Goal: Task Accomplishment & Management: Manage account settings

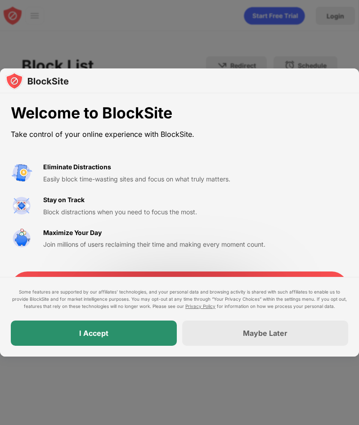
click at [153, 327] on div "I Accept" at bounding box center [94, 332] width 166 height 25
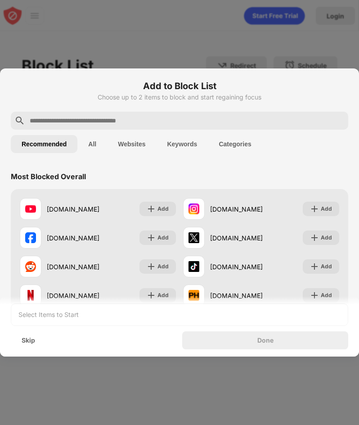
click at [66, 123] on input "text" at bounding box center [187, 120] width 316 height 11
click at [94, 120] on input "text" at bounding box center [187, 120] width 316 height 11
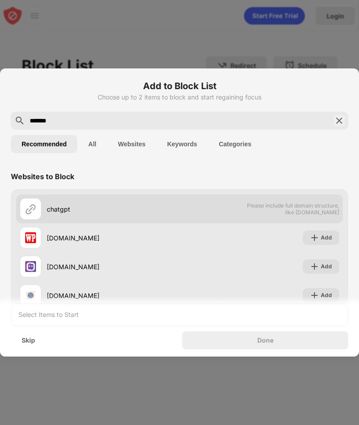
type input "*******"
click at [86, 213] on div "chatgpt" at bounding box center [113, 208] width 133 height 9
click at [97, 212] on div "chatgpt" at bounding box center [113, 208] width 133 height 9
click at [322, 216] on div "chatgpt Please include full domain structure, like domain.com" at bounding box center [179, 208] width 327 height 29
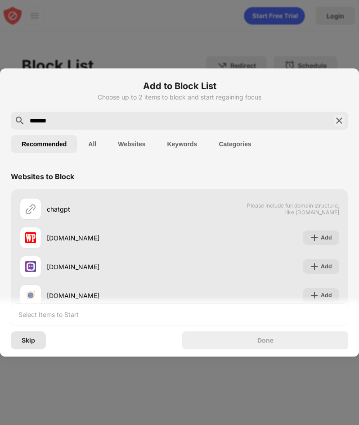
click at [33, 337] on div "Skip" at bounding box center [29, 340] width 14 height 7
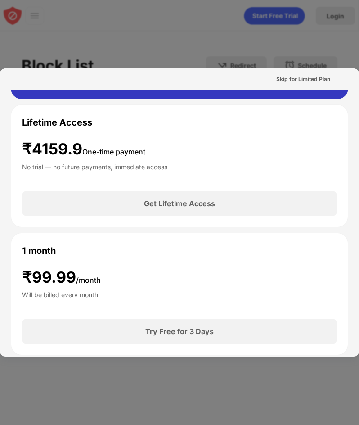
scroll to position [360, 0]
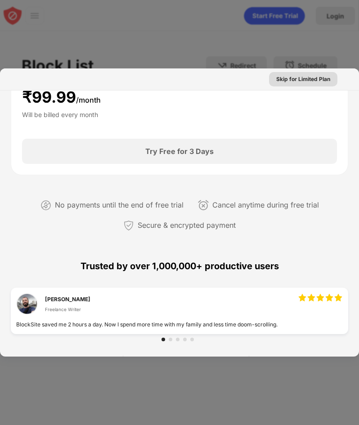
click at [311, 79] on div "Skip for Limited Plan" at bounding box center [303, 79] width 54 height 9
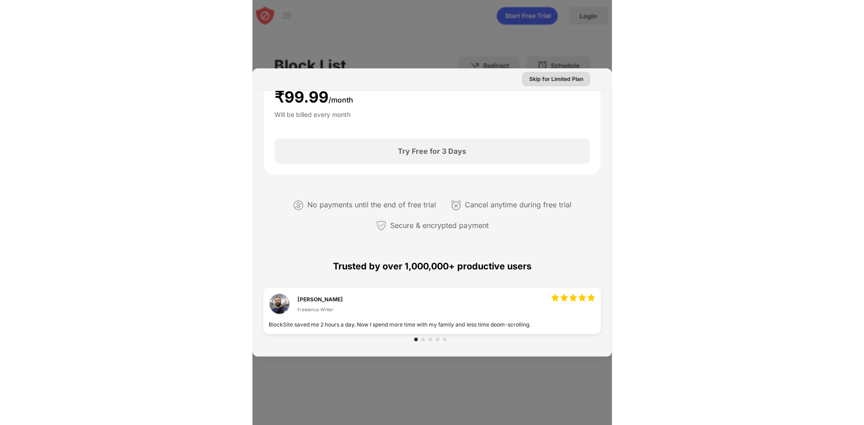
scroll to position [0, 0]
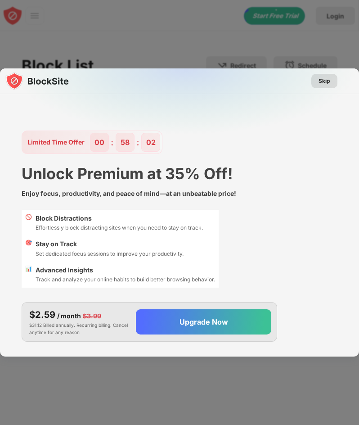
click at [330, 82] on div "Skip" at bounding box center [325, 81] width 12 height 9
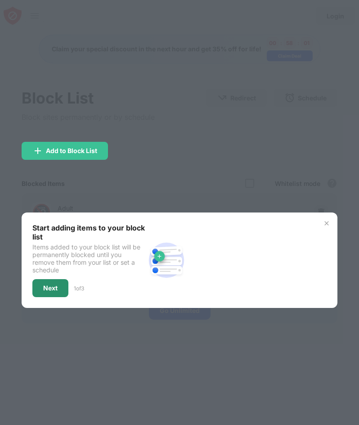
click at [54, 292] on div "Next" at bounding box center [50, 288] width 36 height 18
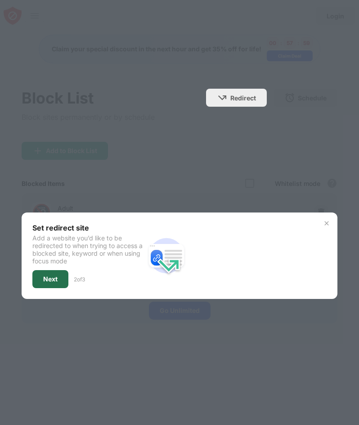
click at [50, 284] on div "Next" at bounding box center [50, 279] width 36 height 18
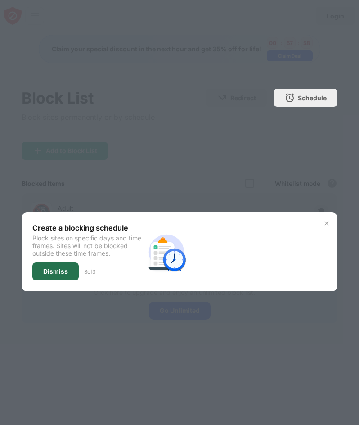
click at [63, 276] on div "Dismiss" at bounding box center [55, 271] width 46 height 18
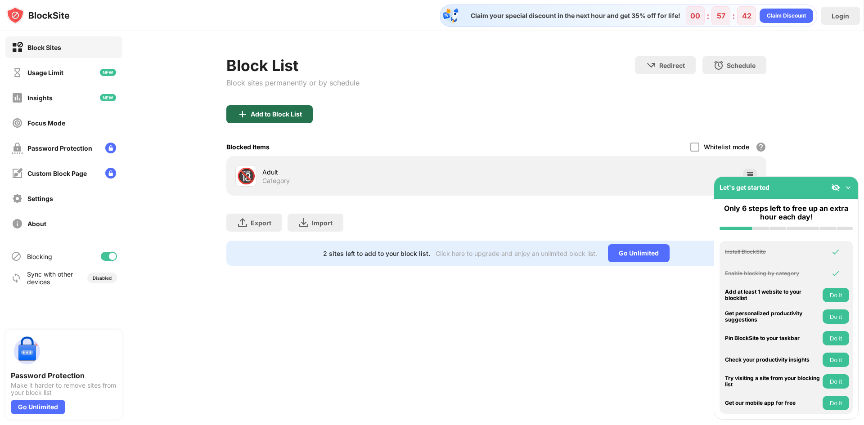
click at [268, 115] on div "Add to Block List" at bounding box center [276, 114] width 51 height 7
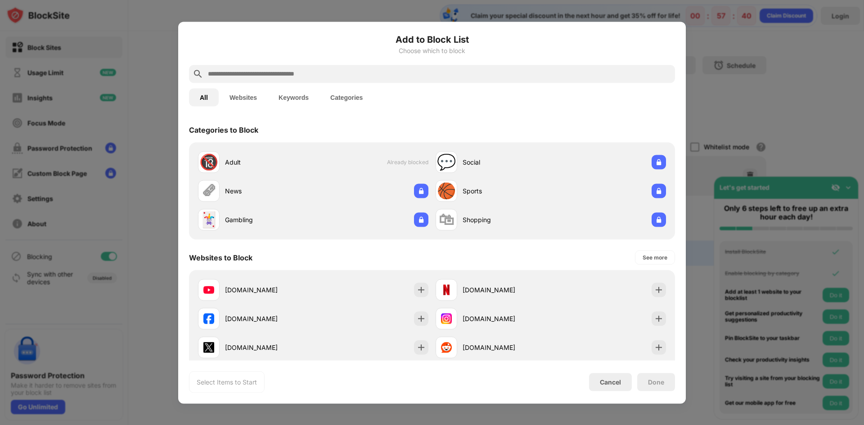
click at [293, 73] on input "text" at bounding box center [439, 73] width 464 height 11
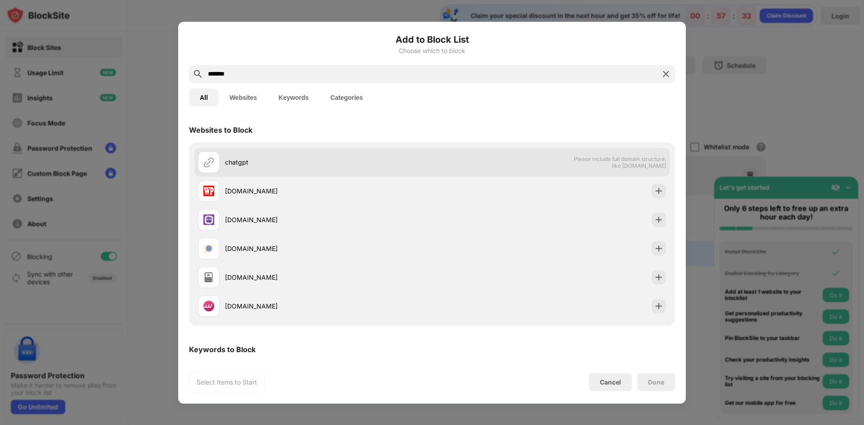
click at [289, 159] on div "chatgpt" at bounding box center [328, 162] width 207 height 9
click at [286, 167] on div "chatgpt" at bounding box center [315, 162] width 234 height 22
click at [285, 167] on div "chatgpt" at bounding box center [315, 162] width 234 height 22
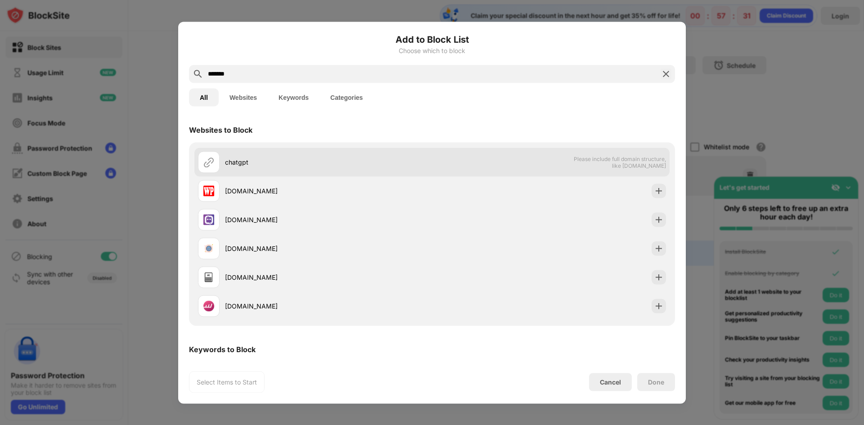
click at [285, 167] on div "chatgpt" at bounding box center [328, 162] width 207 height 9
click at [285, 166] on div "chatgpt" at bounding box center [328, 162] width 207 height 9
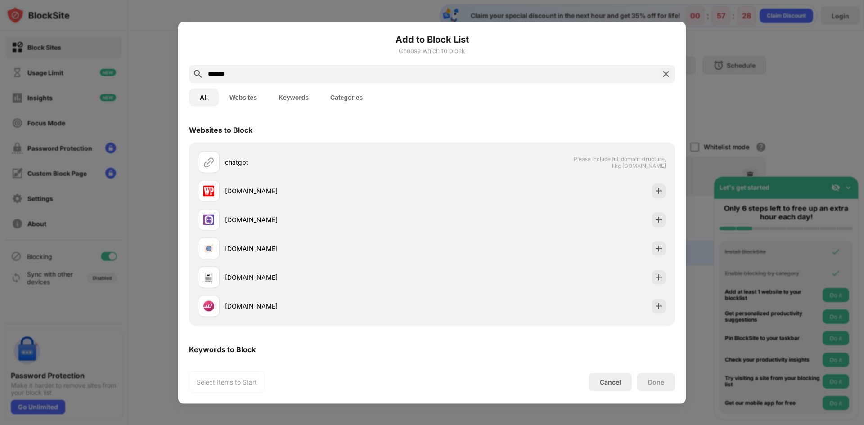
click at [248, 76] on input "*******" at bounding box center [432, 73] width 450 height 11
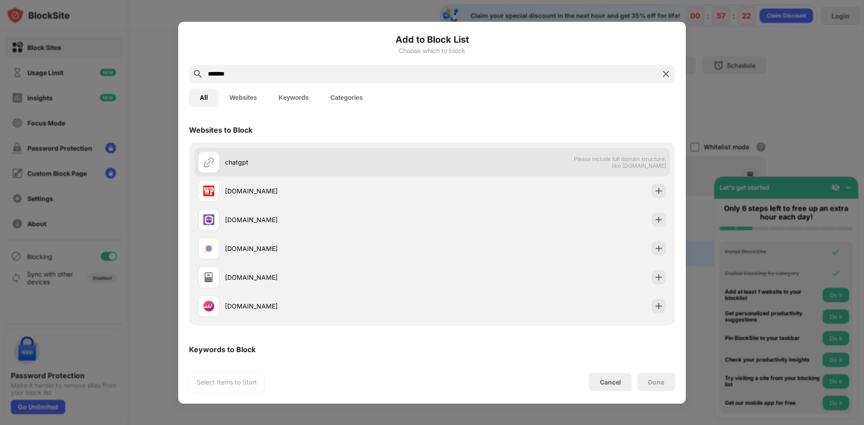
click at [240, 175] on div "chatgpt Please include full domain structure, like domain.com" at bounding box center [431, 162] width 475 height 29
drag, startPoint x: 217, startPoint y: 167, endPoint x: 208, endPoint y: 160, distance: 11.3
click at [218, 167] on div at bounding box center [209, 162] width 22 height 22
drag, startPoint x: 207, startPoint y: 160, endPoint x: 321, endPoint y: 176, distance: 115.0
click at [208, 160] on img at bounding box center [208, 162] width 11 height 11
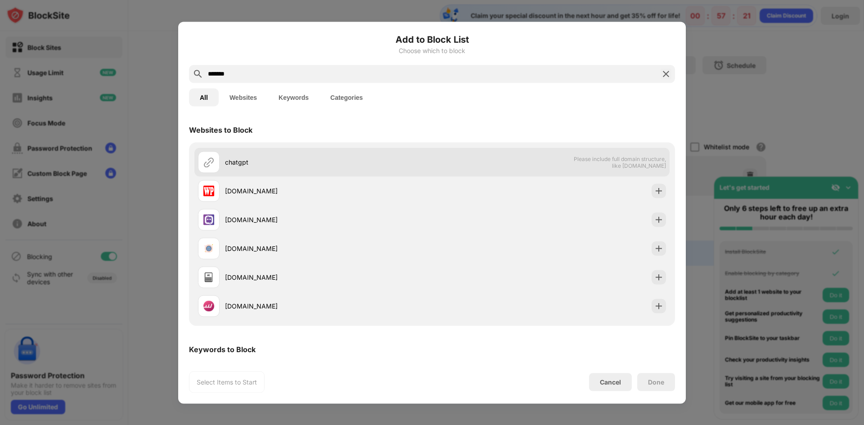
click at [431, 160] on span "Please include full domain structure, like domain.com" at bounding box center [619, 162] width 93 height 14
click at [431, 162] on span "Please include full domain structure, like domain.com" at bounding box center [619, 162] width 93 height 14
click at [431, 161] on span "Please include full domain structure, like domain.com" at bounding box center [619, 162] width 93 height 14
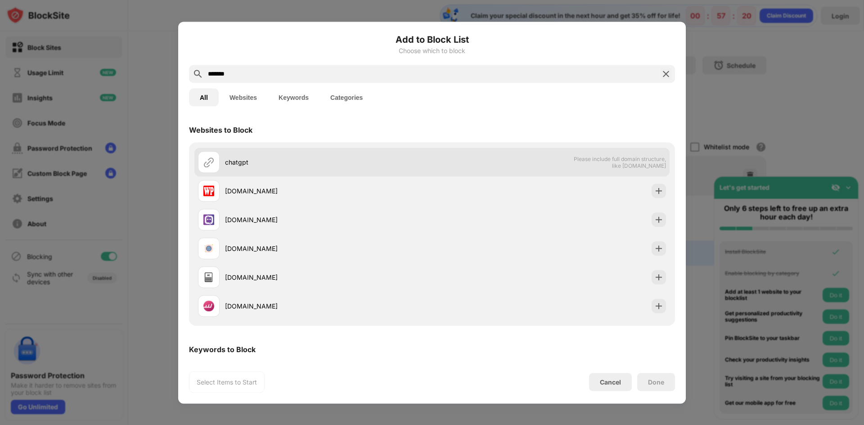
click at [431, 161] on span "Please include full domain structure, like domain.com" at bounding box center [619, 162] width 93 height 14
click at [431, 160] on span "Please include full domain structure, like domain.com" at bounding box center [619, 162] width 93 height 14
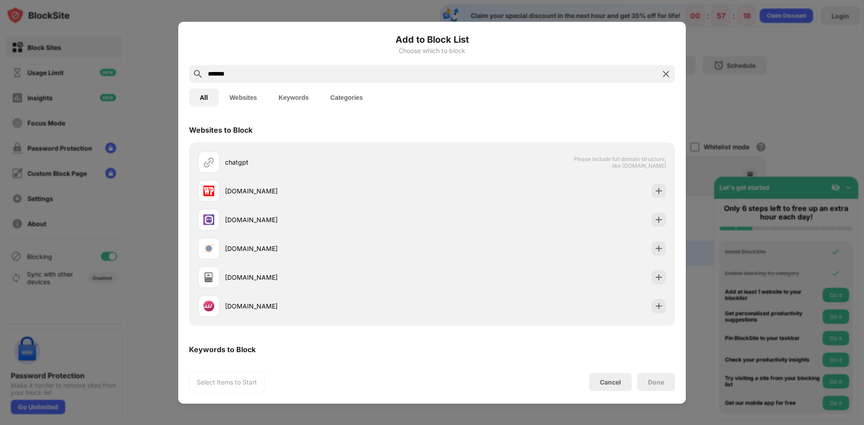
click at [249, 101] on button "Websites" at bounding box center [243, 97] width 49 height 18
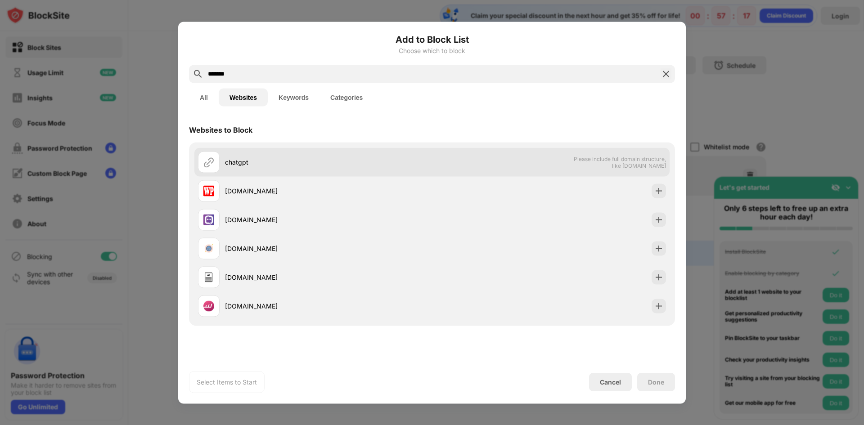
click at [341, 163] on div "chatgpt" at bounding box center [328, 162] width 207 height 9
click at [431, 167] on div "chatgpt Please include full domain structure, like domain.com" at bounding box center [431, 162] width 475 height 29
click at [431, 166] on div "chatgpt Please include full domain structure, like domain.com" at bounding box center [431, 162] width 475 height 29
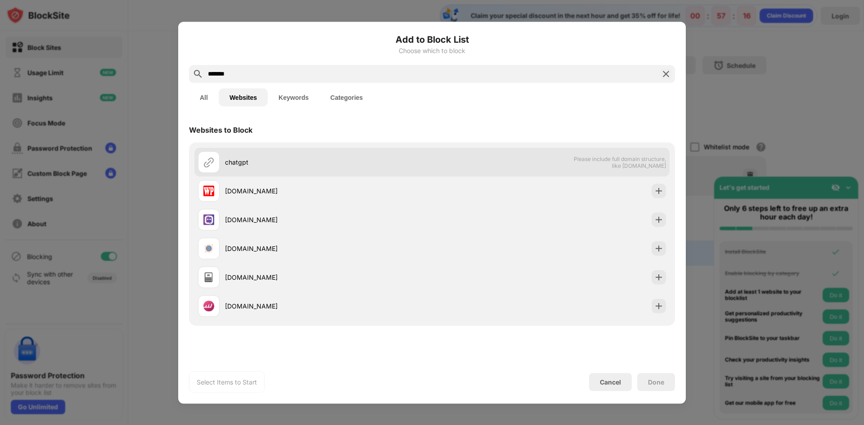
click at [431, 166] on div "chatgpt Please include full domain structure, like domain.com" at bounding box center [431, 162] width 475 height 29
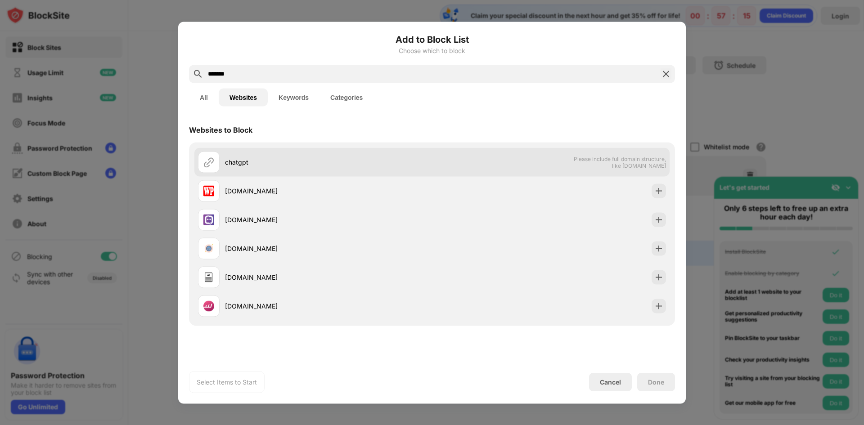
click at [431, 166] on div "chatgpt Please include full domain structure, like domain.com" at bounding box center [431, 162] width 475 height 29
click at [431, 165] on div "chatgpt Please include full domain structure, like domain.com" at bounding box center [431, 162] width 475 height 29
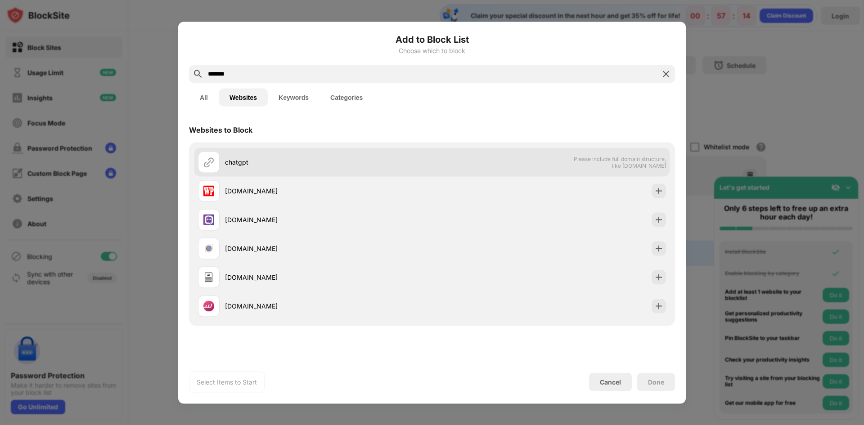
click at [431, 164] on div "chatgpt Please include full domain structure, like domain.com" at bounding box center [431, 162] width 475 height 29
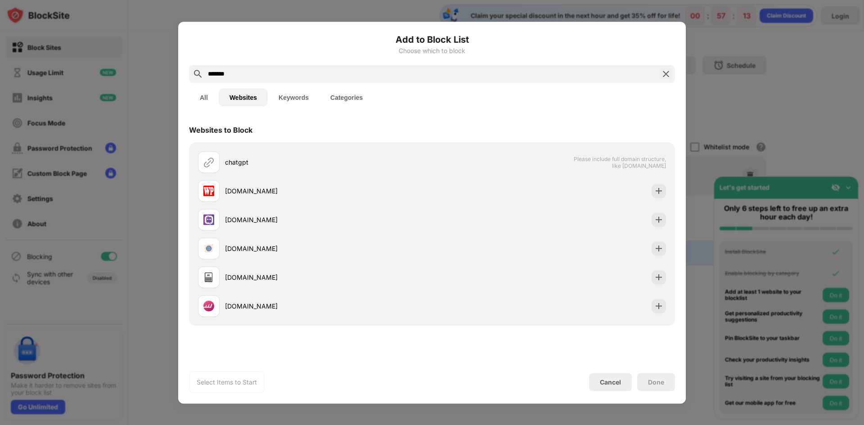
drag, startPoint x: 239, startPoint y: 75, endPoint x: 126, endPoint y: 75, distance: 112.5
click at [126, 424] on div "Add to Block List Choose which to block ******* All Websites Keywords Categorie…" at bounding box center [432, 425] width 864 height 0
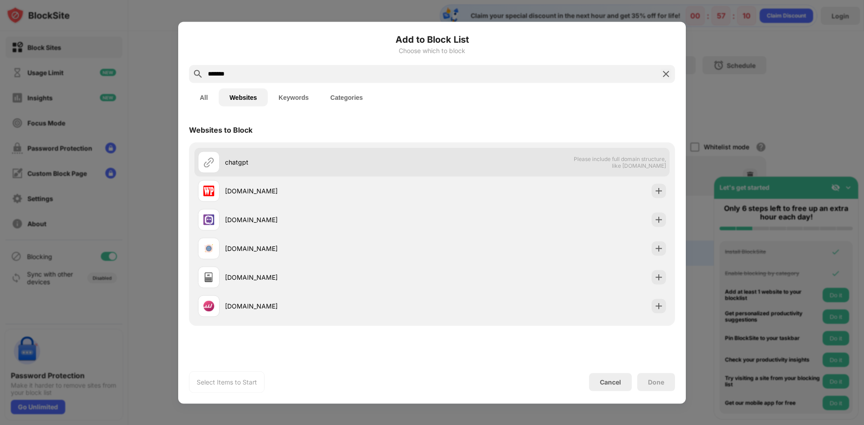
click at [216, 159] on div at bounding box center [209, 162] width 22 height 22
click at [231, 164] on div "chatgpt" at bounding box center [328, 162] width 207 height 9
click at [232, 164] on div "chatgpt" at bounding box center [328, 162] width 207 height 9
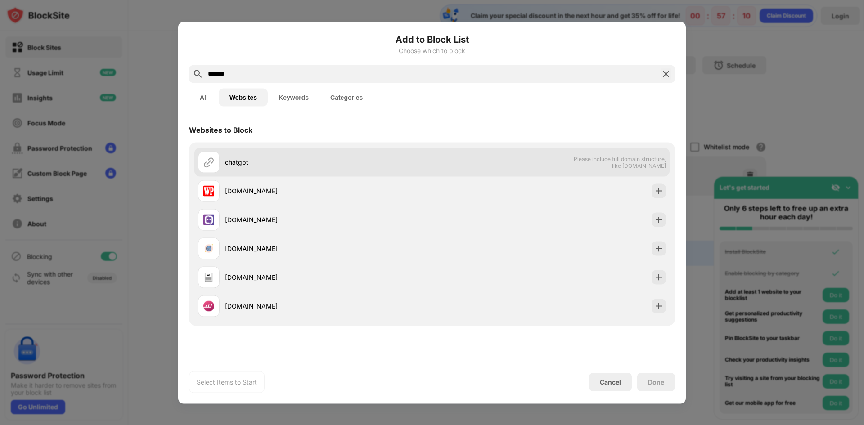
click at [234, 164] on div "chatgpt" at bounding box center [328, 162] width 207 height 9
click at [235, 164] on div "chatgpt" at bounding box center [328, 162] width 207 height 9
click at [238, 164] on div "chatgpt" at bounding box center [328, 162] width 207 height 9
click at [239, 164] on div "chatgpt" at bounding box center [328, 162] width 207 height 9
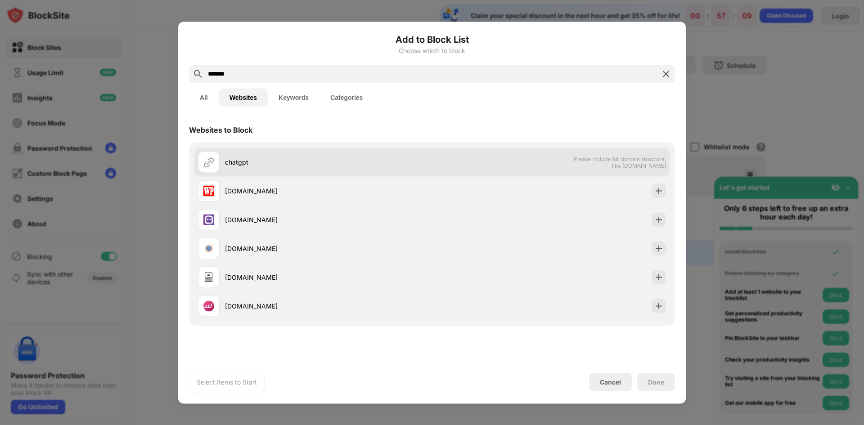
click at [236, 163] on div "chatgpt" at bounding box center [328, 162] width 207 height 9
click at [237, 163] on div "chatgpt" at bounding box center [328, 162] width 207 height 9
click at [200, 162] on div at bounding box center [209, 162] width 22 height 22
click at [201, 162] on div at bounding box center [209, 162] width 22 height 22
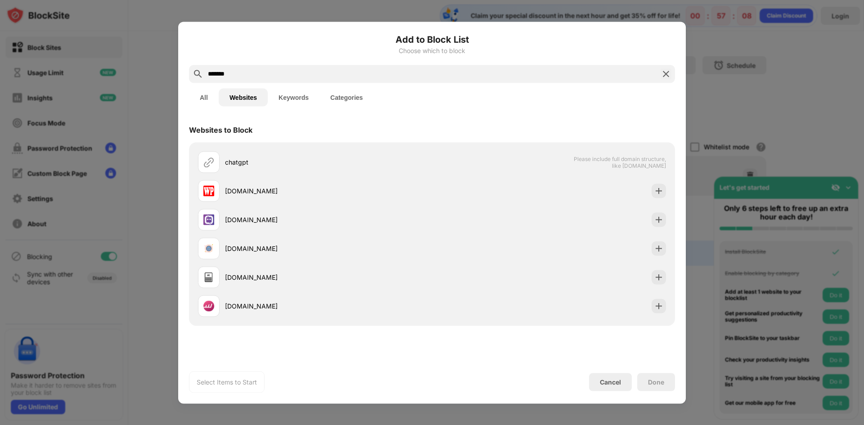
drag, startPoint x: 286, startPoint y: 96, endPoint x: 252, endPoint y: 98, distance: 34.7
click at [287, 96] on button "Keywords" at bounding box center [294, 97] width 52 height 18
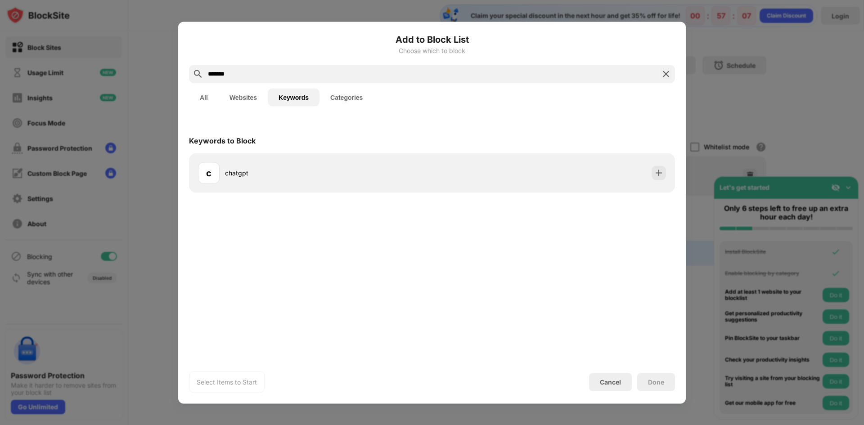
click at [239, 97] on button "Websites" at bounding box center [243, 97] width 49 height 18
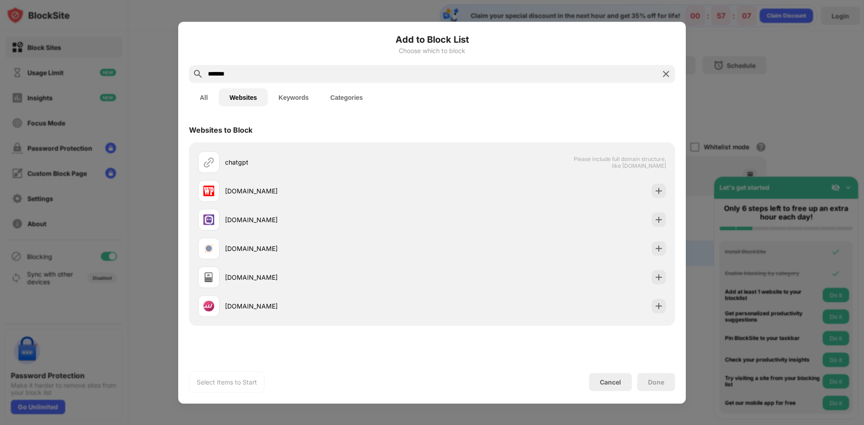
click at [239, 97] on button "Websites" at bounding box center [243, 97] width 49 height 18
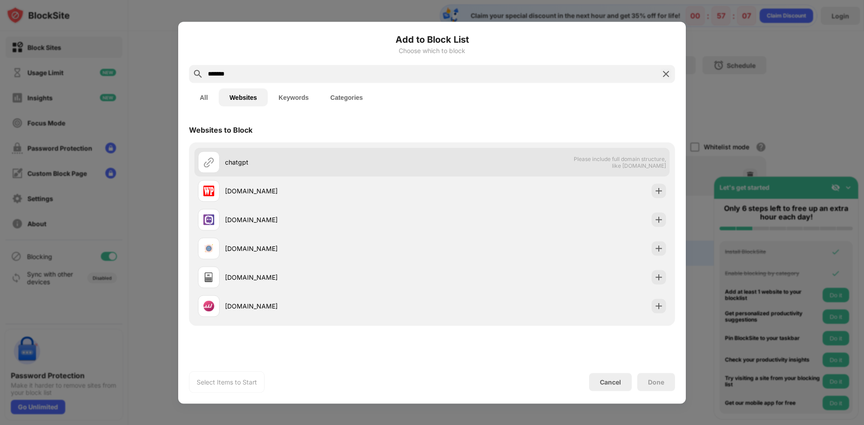
click at [236, 162] on div "chatgpt" at bounding box center [328, 162] width 207 height 9
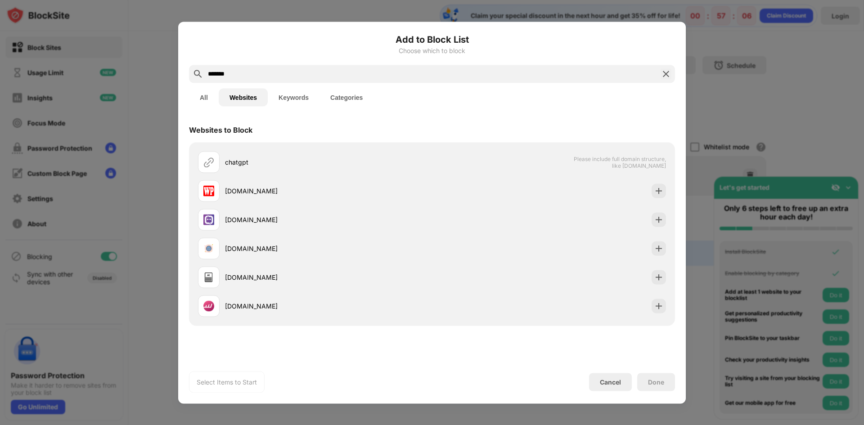
drag, startPoint x: 237, startPoint y: 162, endPoint x: 354, endPoint y: 104, distance: 130.4
click at [257, 154] on div "chatgpt" at bounding box center [315, 162] width 234 height 22
click at [255, 72] on input "*******" at bounding box center [432, 73] width 450 height 11
paste input "**********"
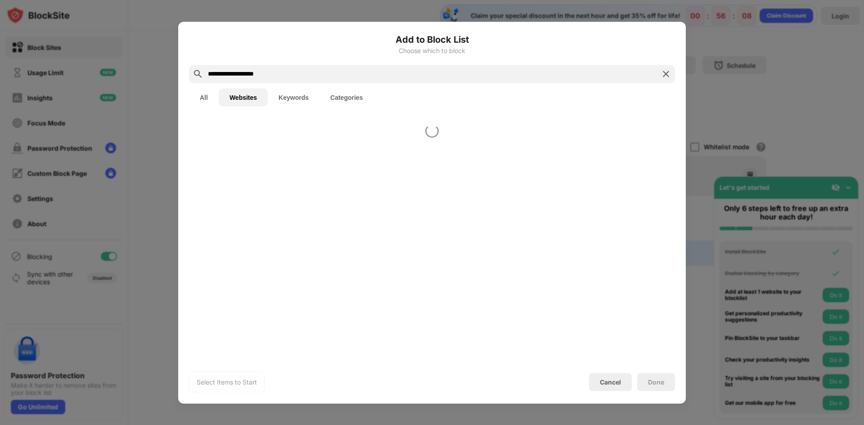
type input "**********"
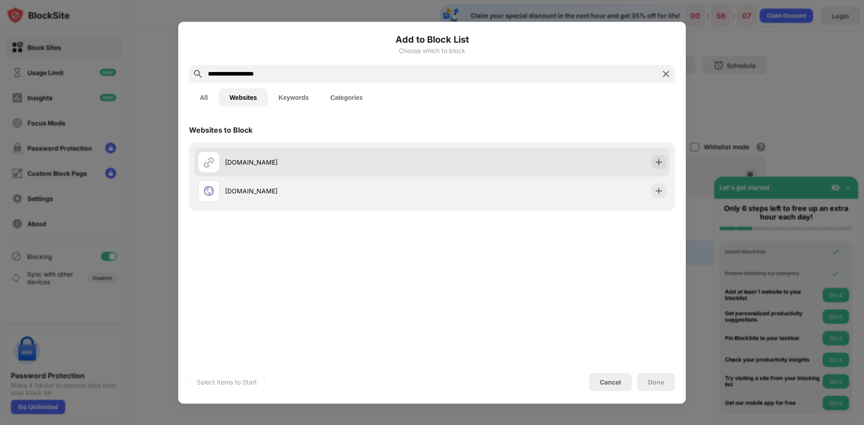
click at [256, 163] on div "chatgpt.com" at bounding box center [328, 162] width 207 height 9
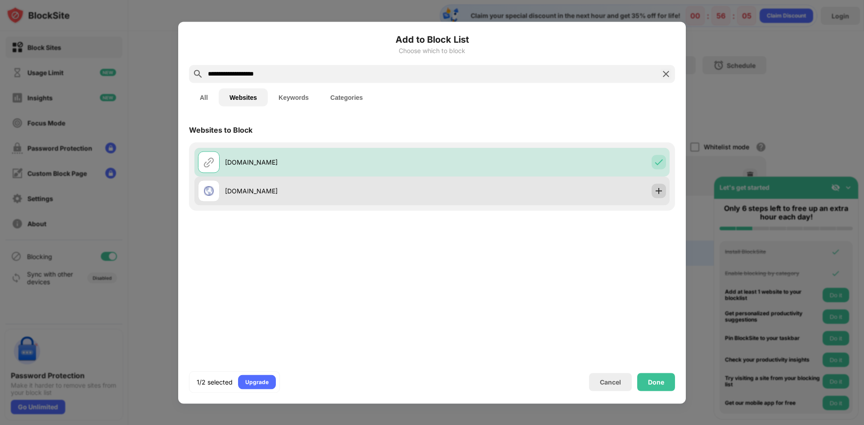
click at [431, 195] on img at bounding box center [658, 190] width 9 height 9
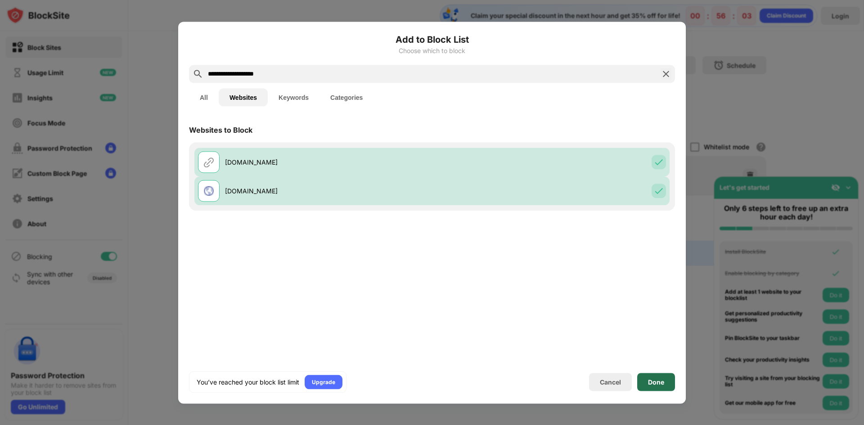
click at [431, 385] on div "Done" at bounding box center [656, 382] width 16 height 7
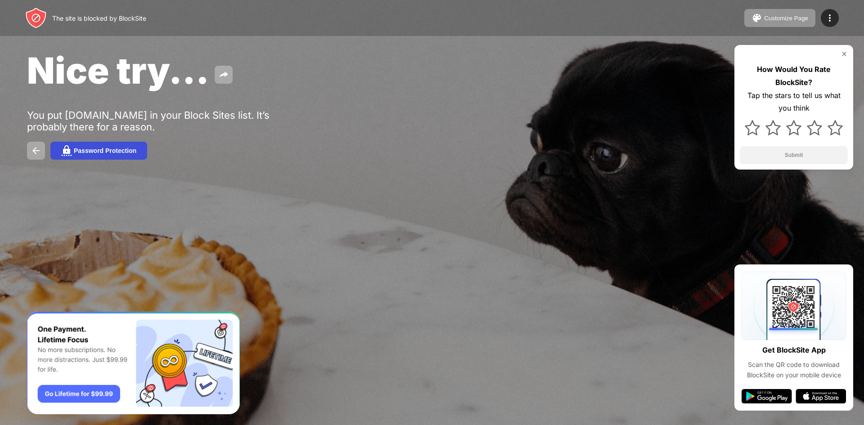
click at [108, 152] on div "Password Protection" at bounding box center [105, 150] width 63 height 7
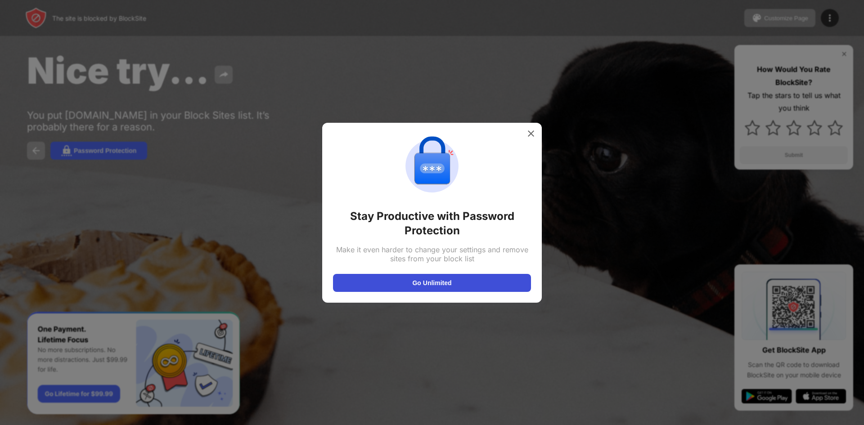
click at [419, 289] on button "Go Unlimited" at bounding box center [432, 283] width 198 height 18
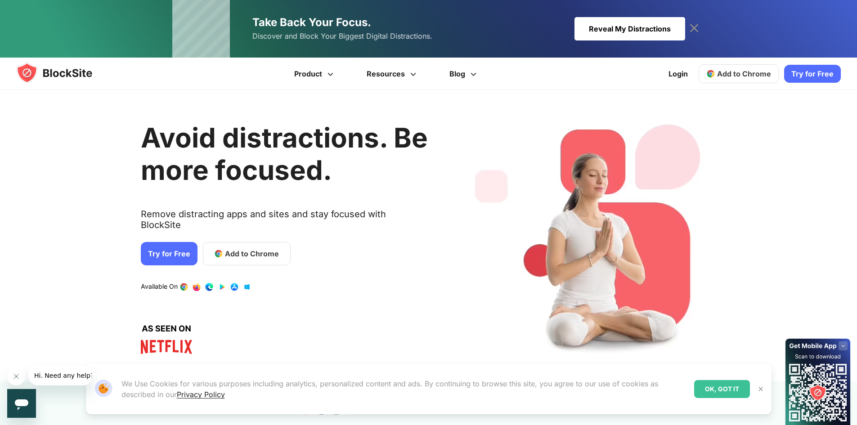
drag, startPoint x: 732, startPoint y: 72, endPoint x: 706, endPoint y: 99, distance: 36.9
click at [733, 72] on span "Add to Chrome" at bounding box center [744, 73] width 54 height 9
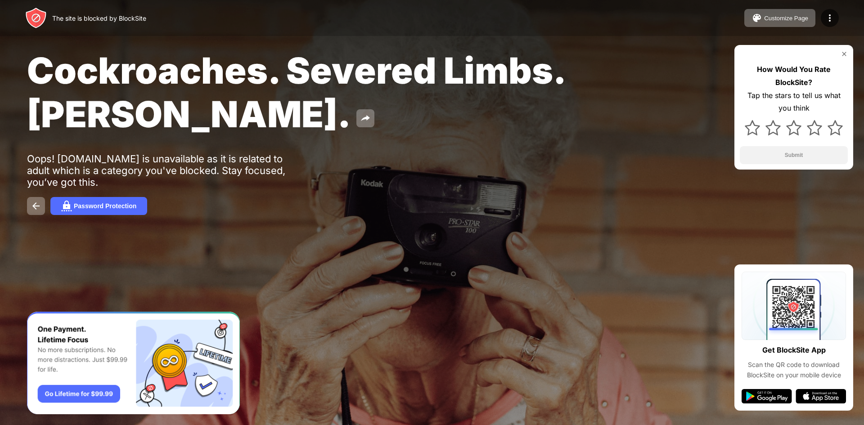
click at [125, 21] on div "The site is blocked by BlockSite" at bounding box center [99, 18] width 94 height 8
click at [829, 18] on img at bounding box center [830, 18] width 11 height 11
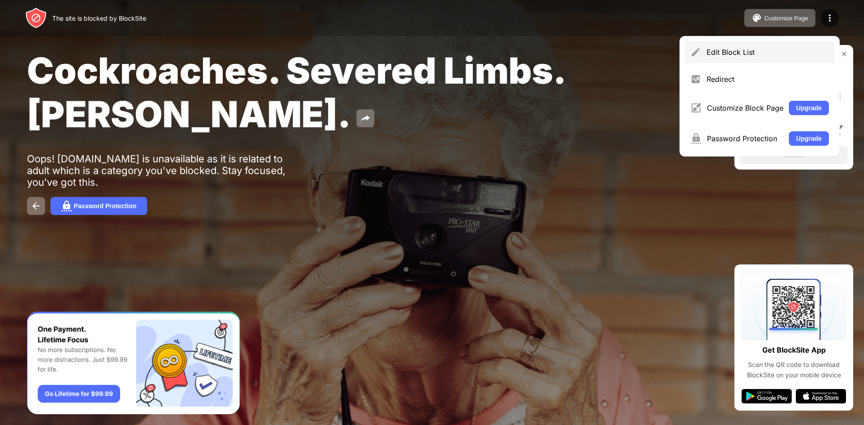
click at [780, 56] on div "Edit Block List" at bounding box center [768, 52] width 122 height 9
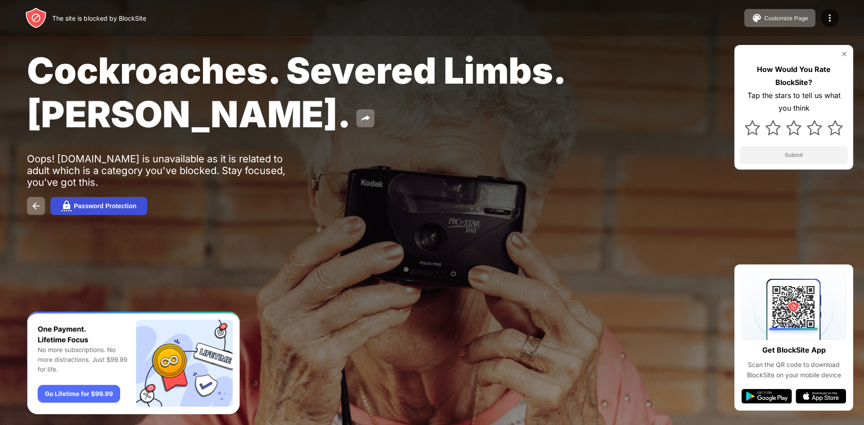
click at [121, 213] on button "Password Protection" at bounding box center [98, 206] width 97 height 18
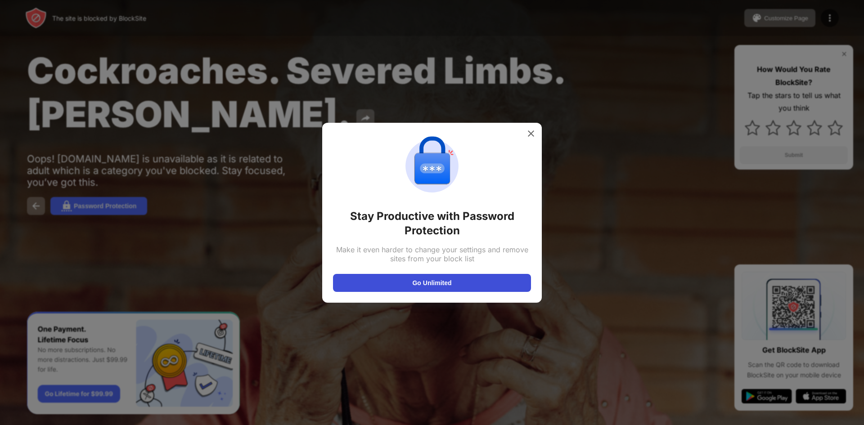
click at [433, 290] on button "Go Unlimited" at bounding box center [432, 283] width 198 height 18
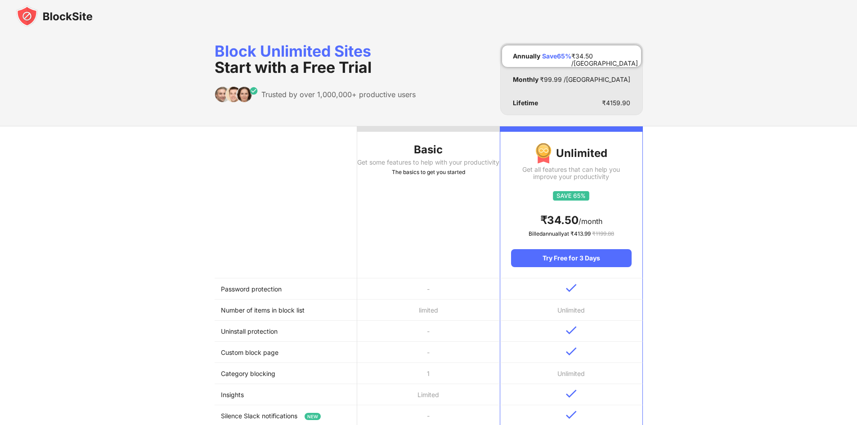
click at [202, 195] on div "Basic Get some features to help with your productivity The basics to get you st…" at bounding box center [428, 378] width 857 height 504
